Goal: Information Seeking & Learning: Learn about a topic

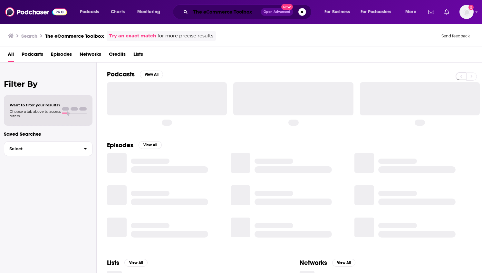
click at [224, 12] on input "The eCommerce Toolbox" at bounding box center [225, 12] width 70 height 10
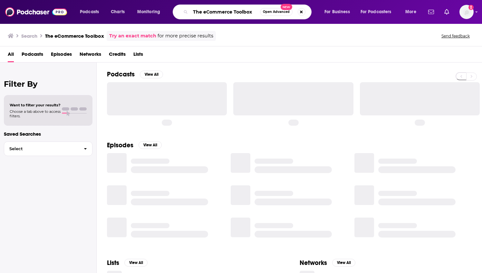
click at [224, 12] on input "The eCommerce Toolbox" at bounding box center [225, 12] width 70 height 10
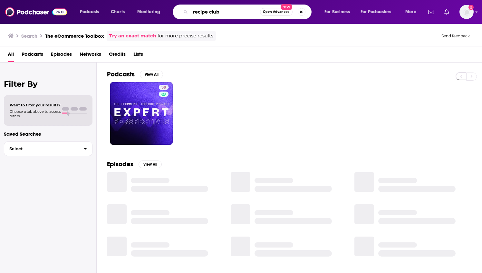
type input "recipe club"
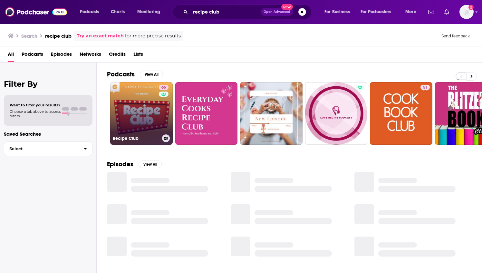
click at [147, 104] on link "65 Recipe Club" at bounding box center [141, 113] width 62 height 62
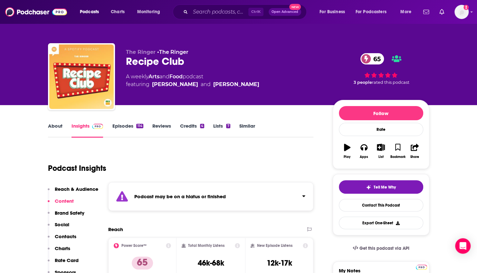
scroll to position [44, 0]
